Goal: Task Accomplishment & Management: Use online tool/utility

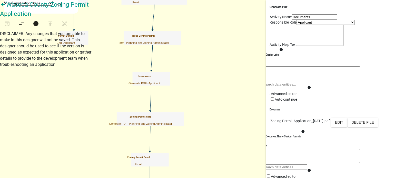
scroll to position [77, 0]
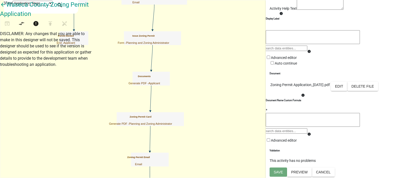
click at [137, 114] on icon "Start Start - Applicant Construction Request Form - Applicant Require User Requ…" at bounding box center [266, 104] width 533 height 208
click at [151, 97] on icon "Start Start - Applicant Construction Request Form - Applicant Require User Requ…" at bounding box center [266, 104] width 533 height 208
click at [335, 174] on button "Cancel" at bounding box center [323, 172] width 23 height 9
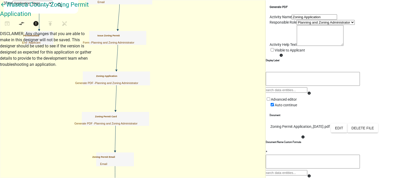
select select "BC51BCED-BE07-4D66-A874-17FDE660437E"
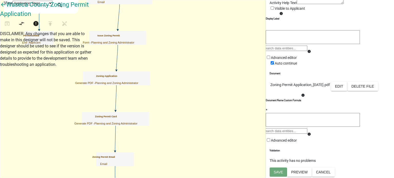
scroll to position [125, 0]
click at [335, 175] on button "Cancel" at bounding box center [323, 172] width 23 height 9
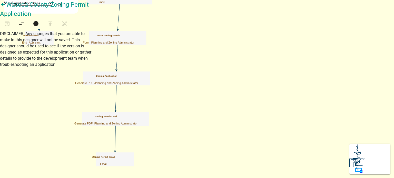
click at [119, 99] on icon "Start Start - Applicant Construction Request Form - Applicant Require User Requ…" at bounding box center [249, 103] width 498 height 207
click at [308, 65] on icon "Start Start - Applicant Construction Request Form - Applicant Require User Requ…" at bounding box center [249, 103] width 498 height 207
click at [139, 90] on icon "Start Start - Applicant Construction Request Form - Applicant Require User Requ…" at bounding box center [249, 103] width 498 height 207
click at [141, 96] on icon "Start Start - Applicant Construction Request Form - Applicant Require User Requ…" at bounding box center [249, 103] width 498 height 207
